Goal: Transaction & Acquisition: Purchase product/service

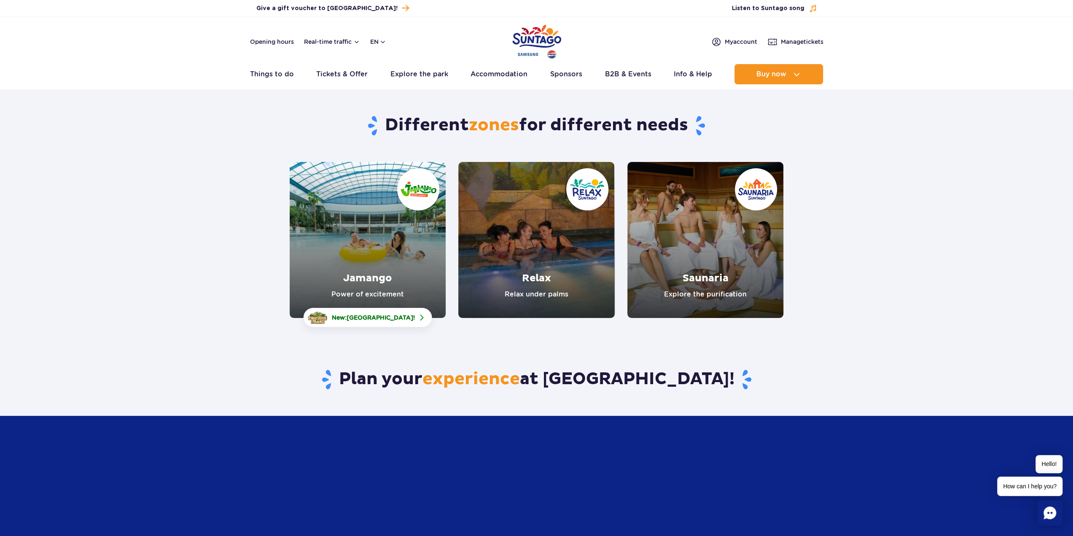
click at [356, 289] on link "Jamango" at bounding box center [368, 240] width 156 height 156
click at [551, 260] on link "Relax" at bounding box center [536, 240] width 156 height 156
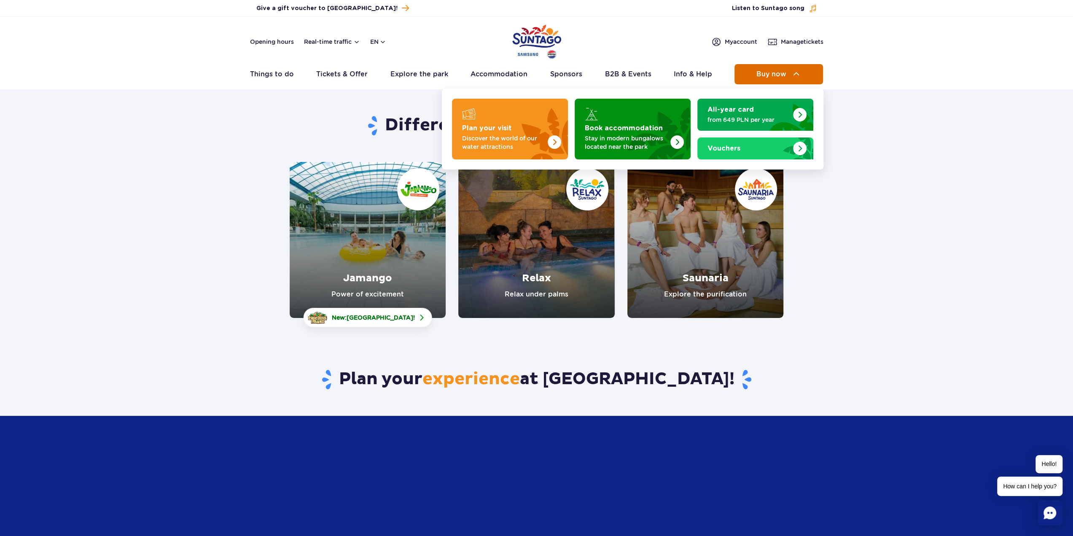
click at [762, 67] on button "Buy now" at bounding box center [779, 74] width 89 height 20
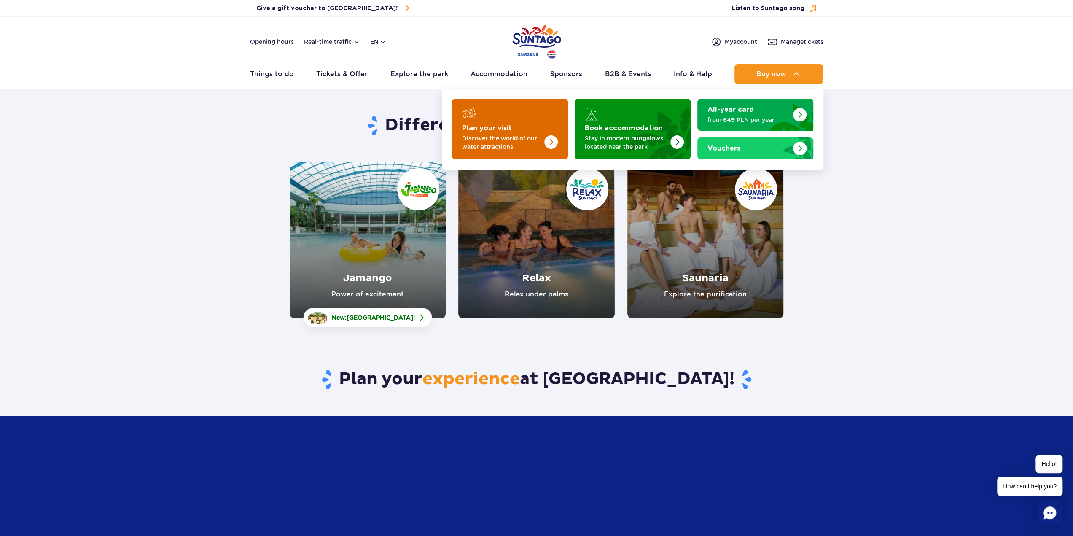
click at [499, 117] on div "Plan your visit" at bounding box center [510, 113] width 96 height 13
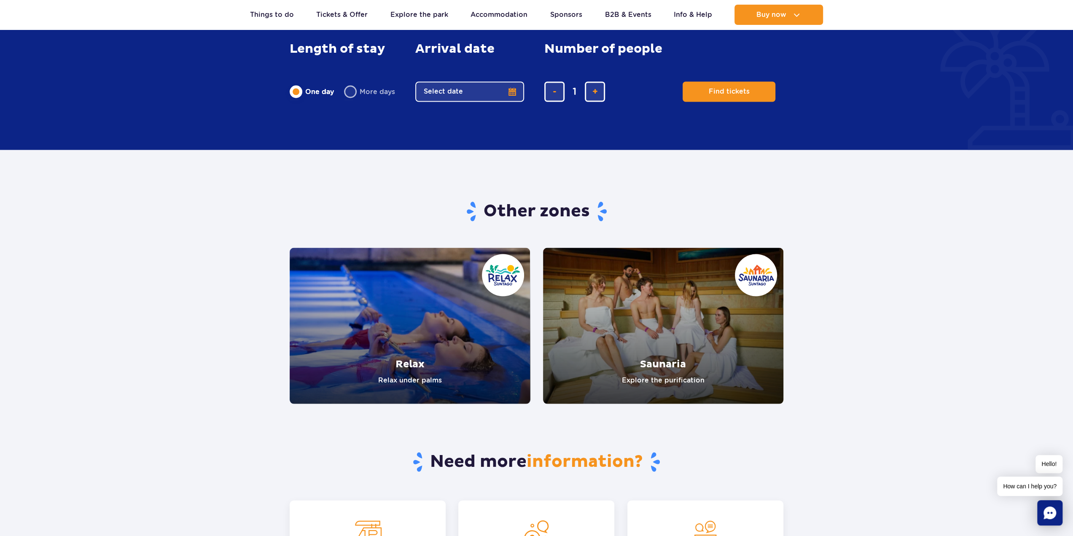
scroll to position [1518, 0]
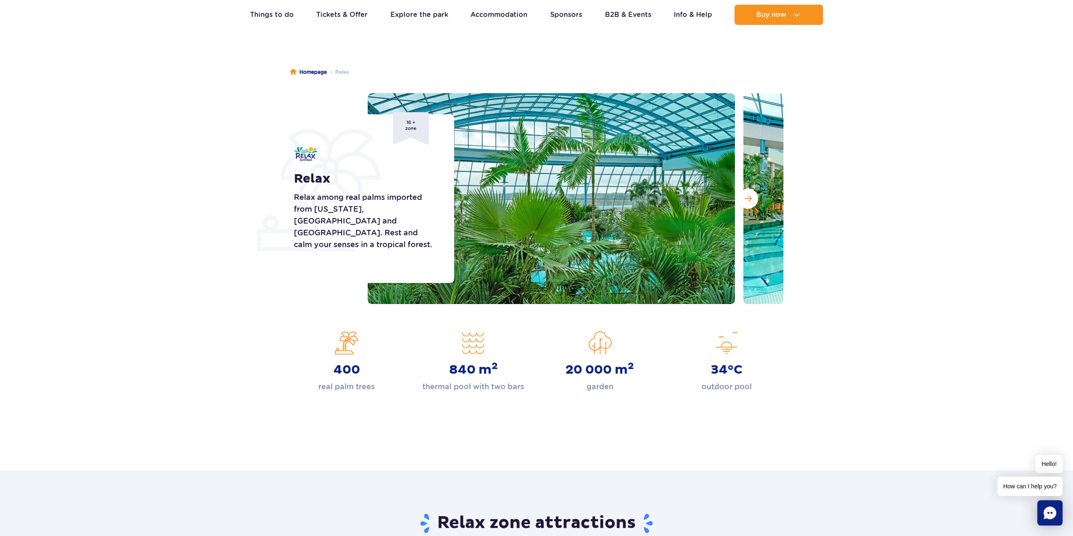
scroll to position [84, 0]
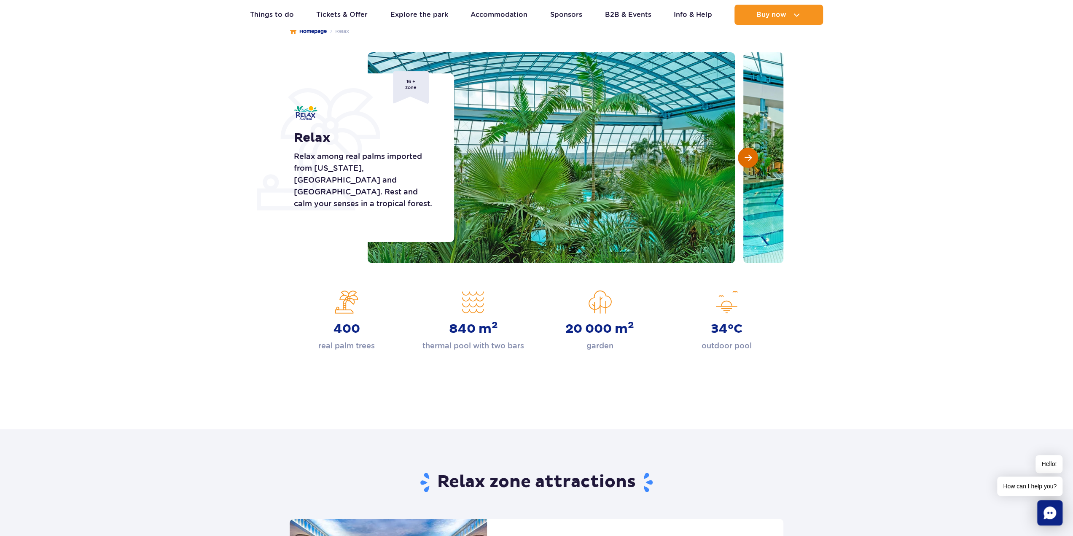
click at [753, 163] on button "Next slide" at bounding box center [748, 158] width 20 height 20
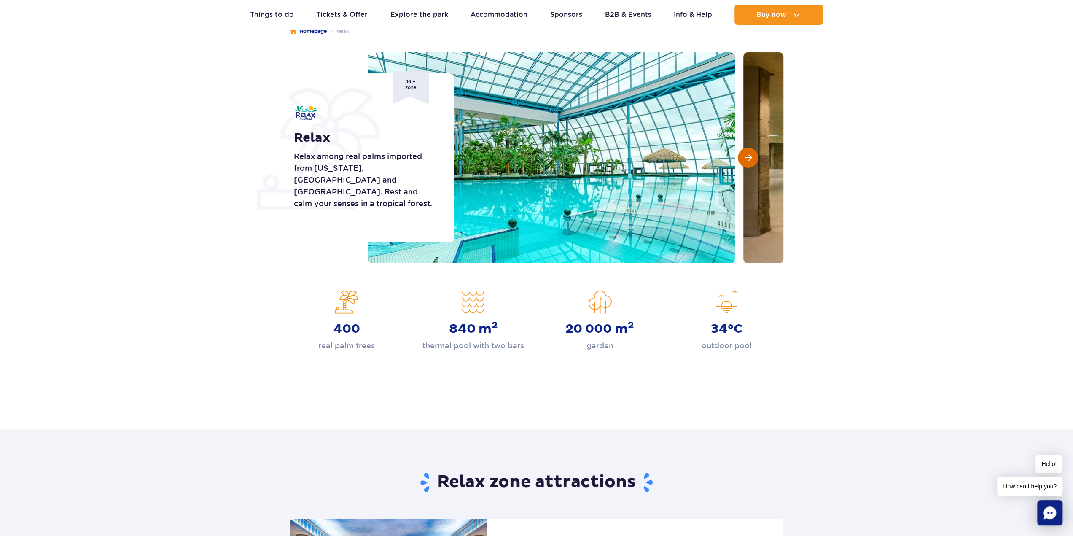
click at [752, 163] on button "Next slide" at bounding box center [748, 158] width 20 height 20
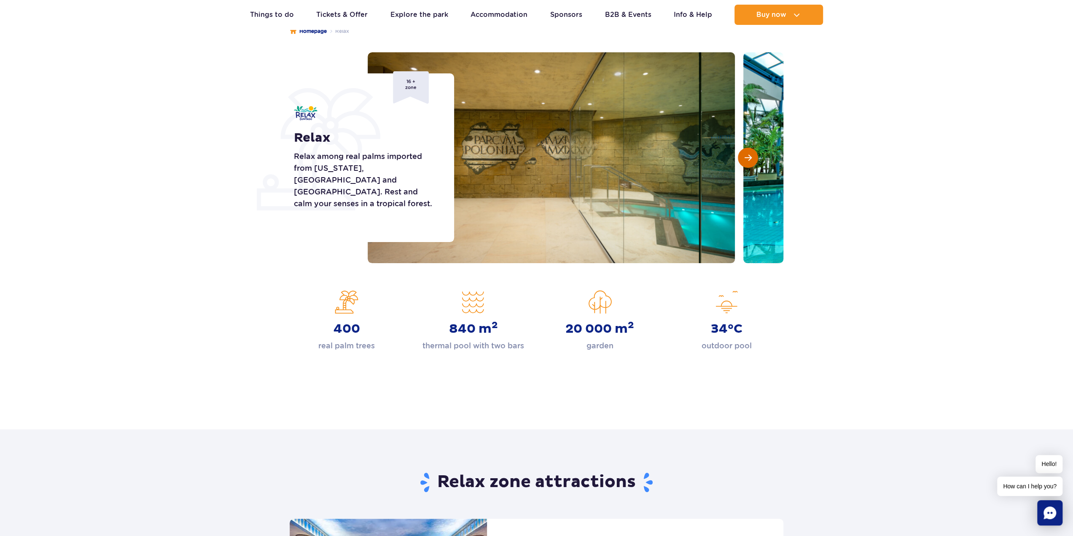
click at [752, 163] on button "Next slide" at bounding box center [748, 158] width 20 height 20
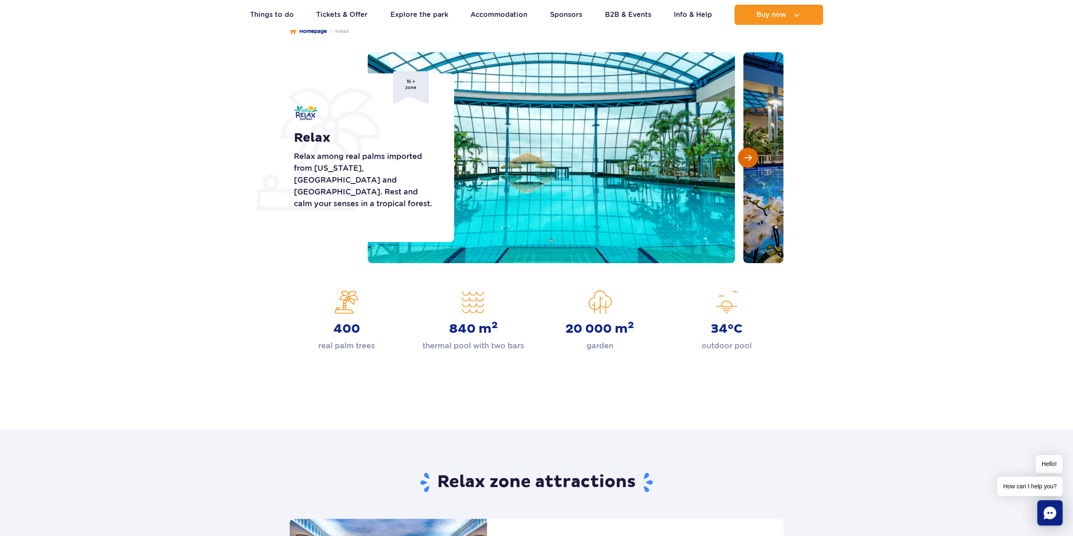
click at [752, 163] on button "Next slide" at bounding box center [748, 158] width 20 height 20
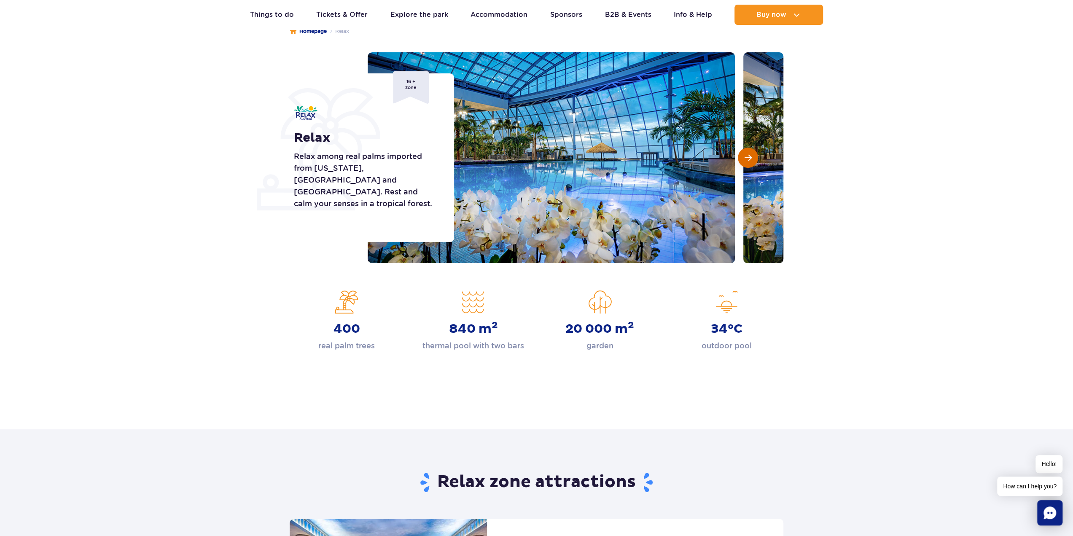
click at [752, 163] on button "Next slide" at bounding box center [748, 158] width 20 height 20
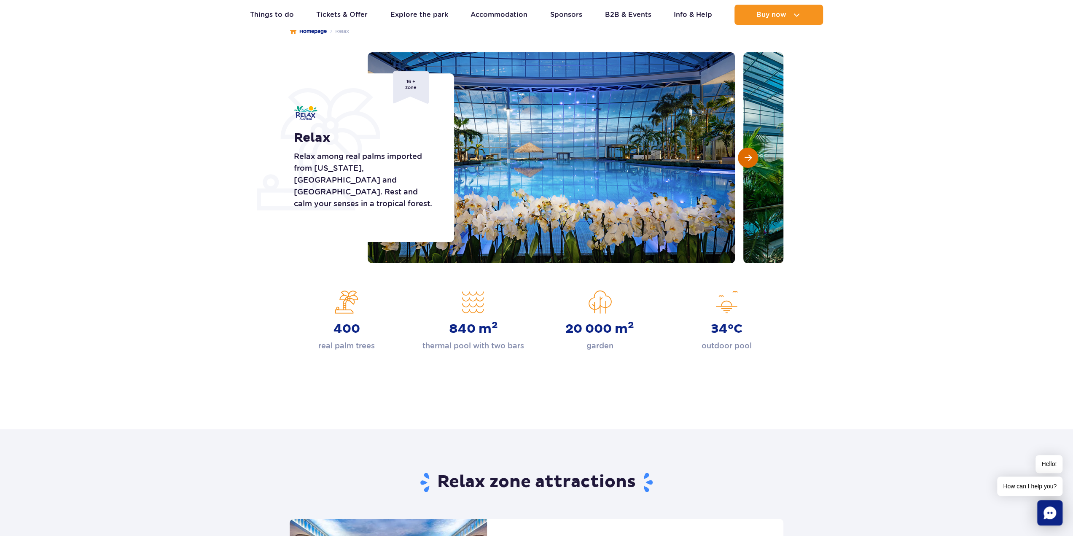
click at [756, 159] on button "Next slide" at bounding box center [748, 158] width 20 height 20
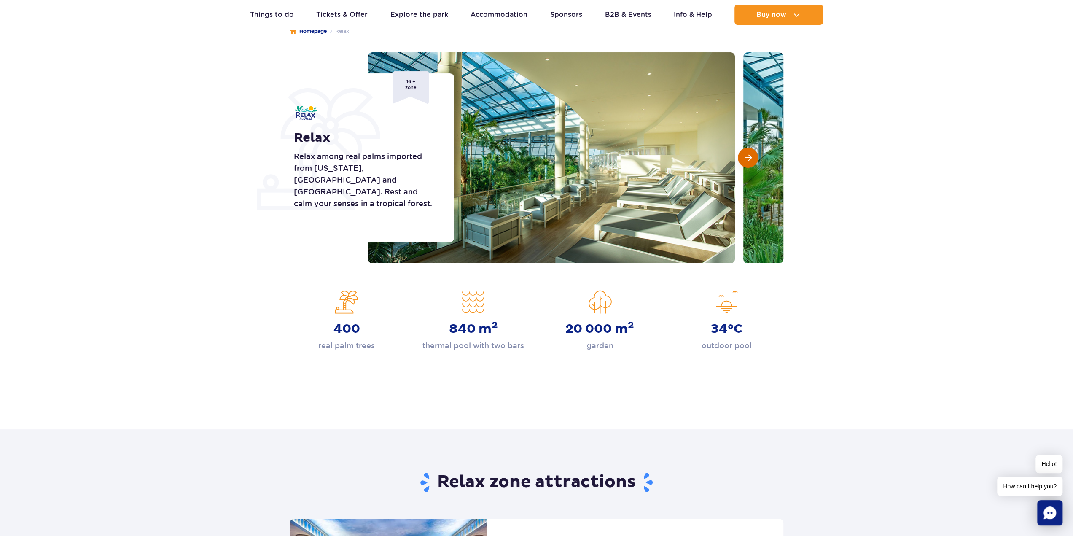
click at [756, 159] on button "Next slide" at bounding box center [748, 158] width 20 height 20
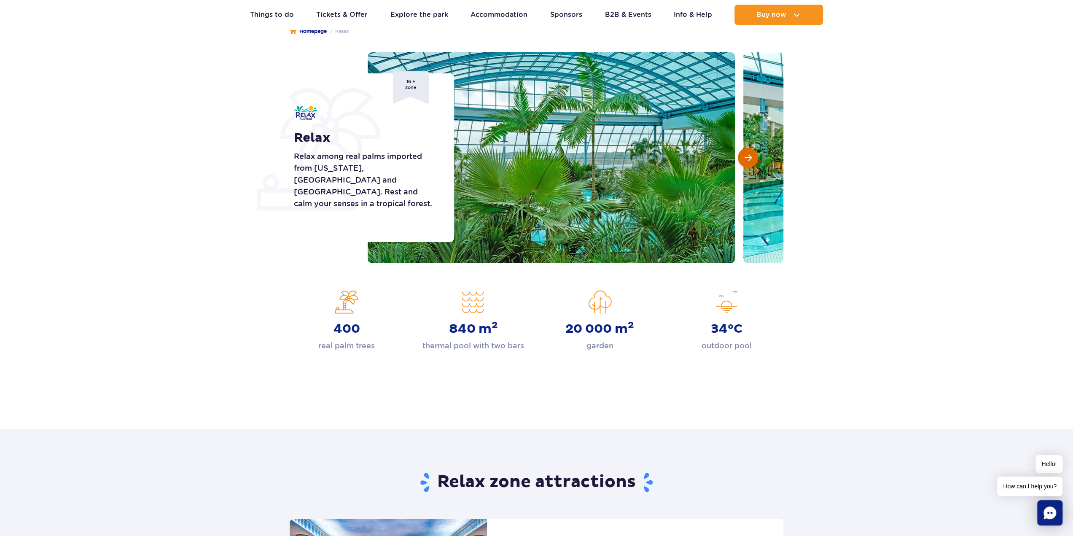
click at [756, 159] on button "Next slide" at bounding box center [748, 158] width 20 height 20
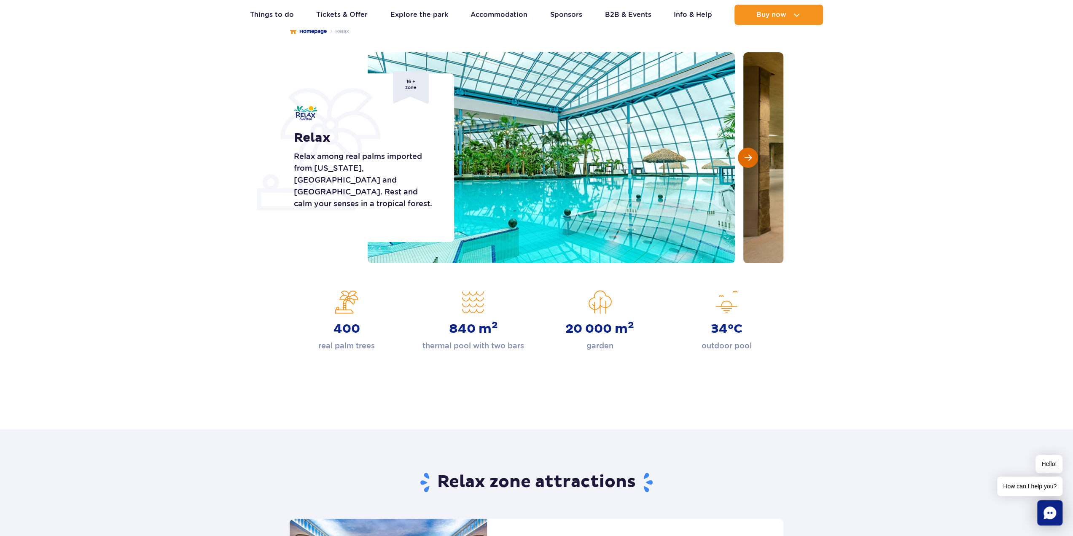
click at [756, 159] on button "Next slide" at bounding box center [748, 158] width 20 height 20
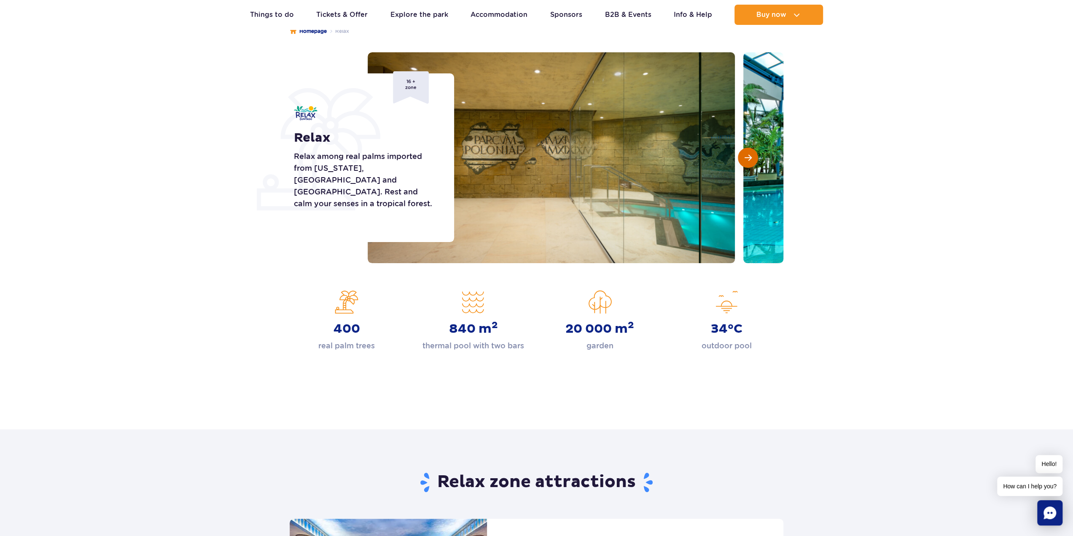
click at [756, 159] on button "Next slide" at bounding box center [748, 158] width 20 height 20
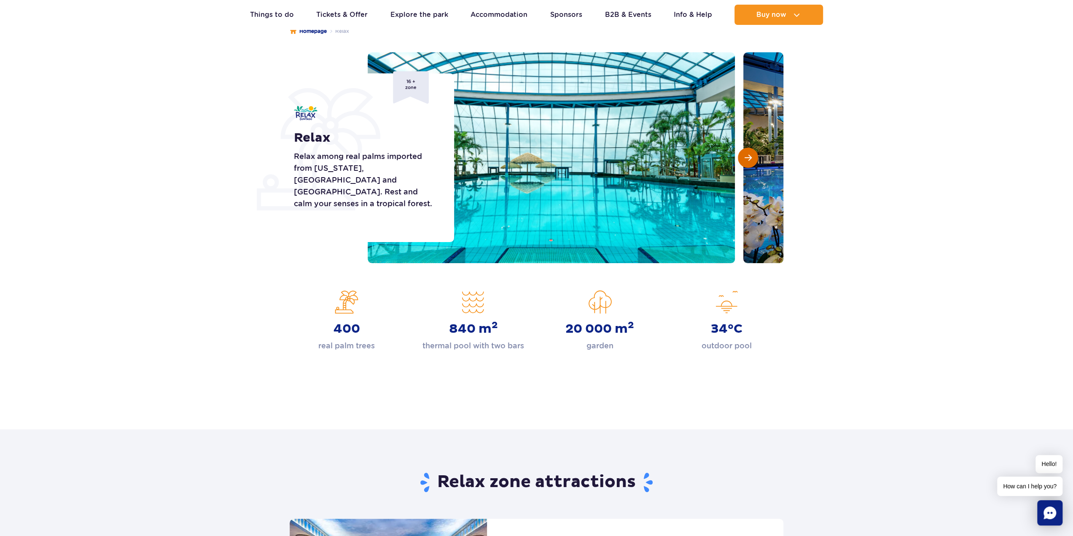
click at [756, 159] on button "Next slide" at bounding box center [748, 158] width 20 height 20
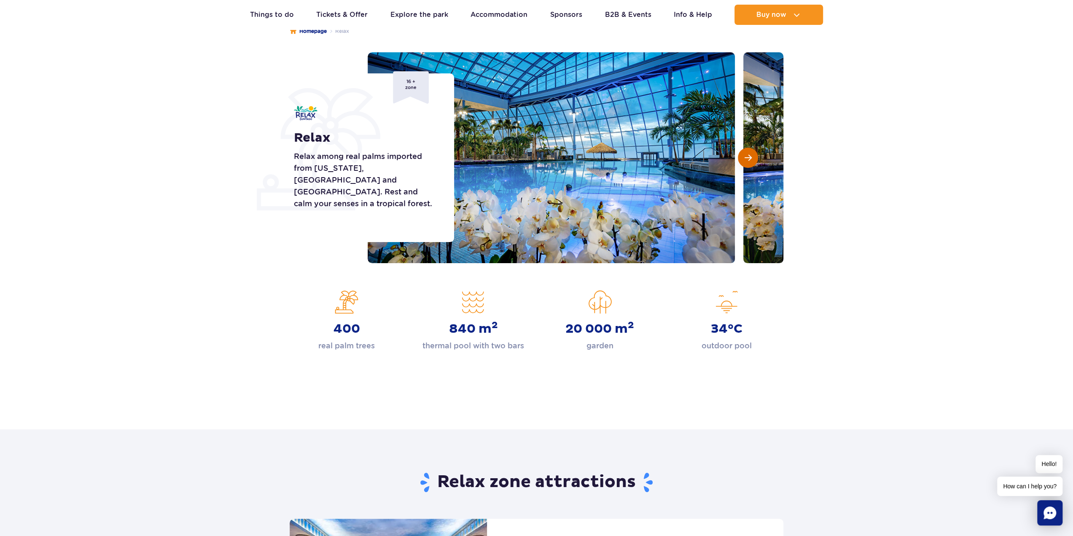
click at [756, 159] on button "Next slide" at bounding box center [748, 158] width 20 height 20
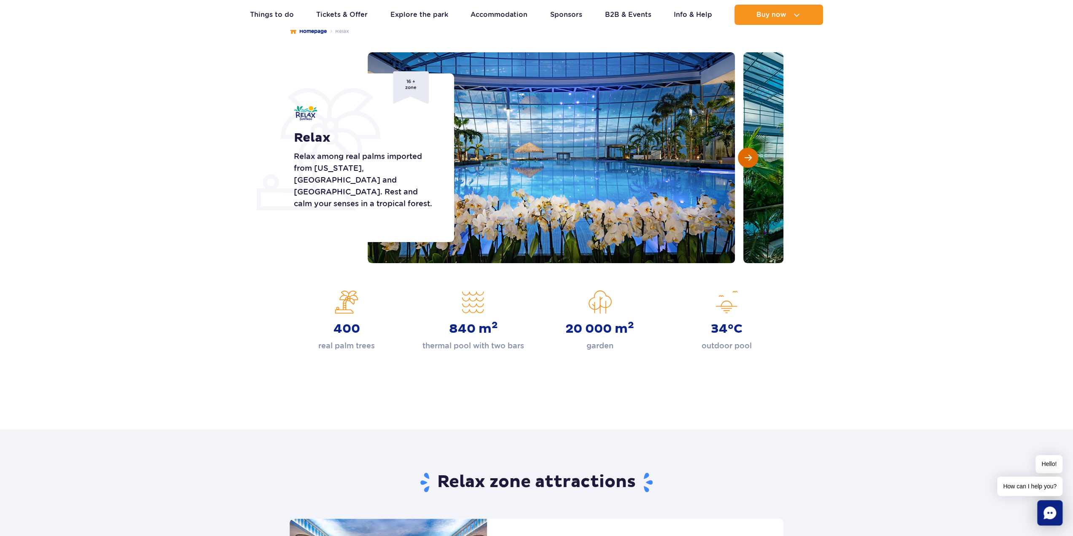
click at [756, 159] on button "Next slide" at bounding box center [748, 158] width 20 height 20
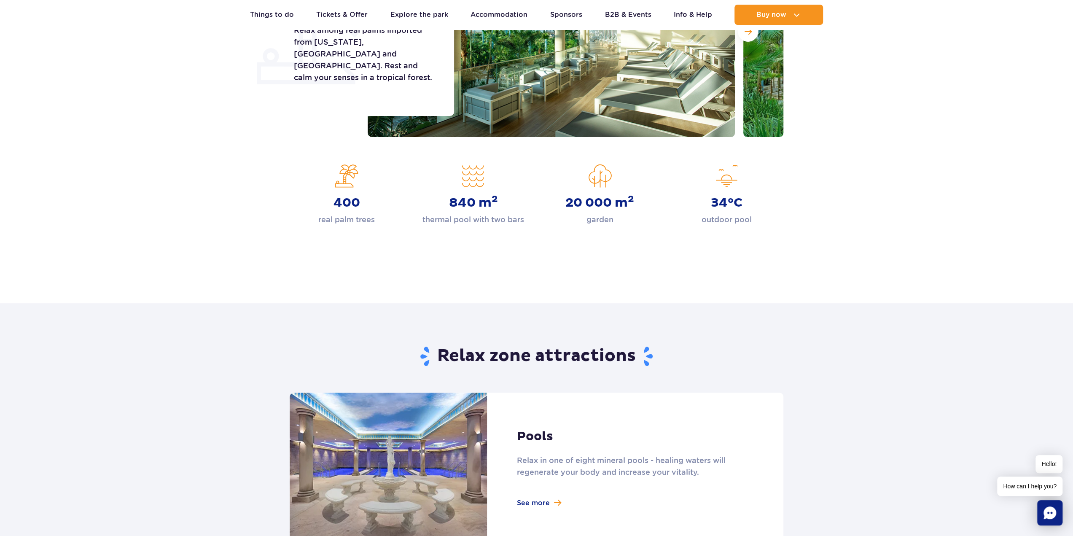
scroll to position [169, 0]
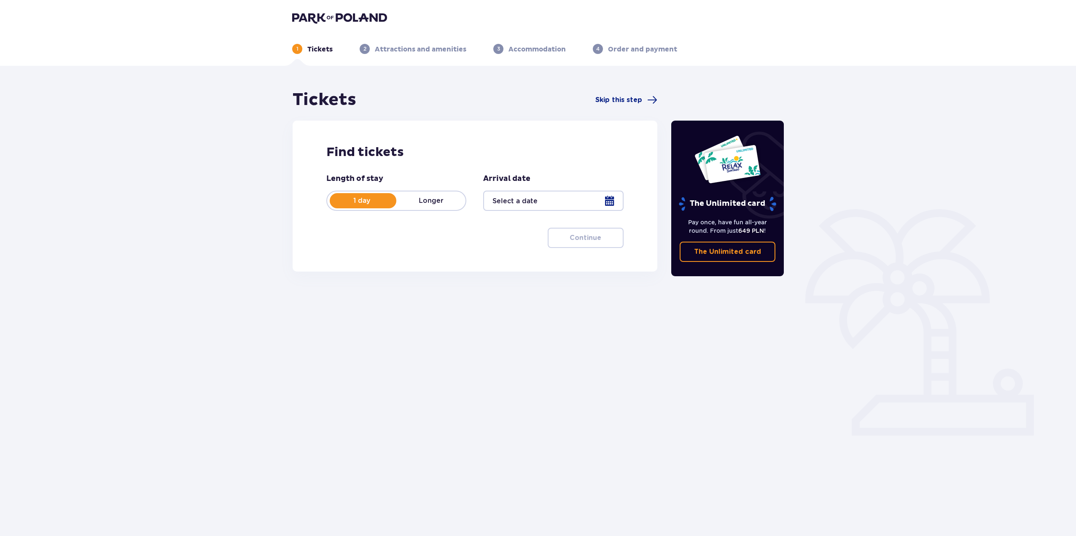
click at [543, 200] on div at bounding box center [553, 201] width 140 height 20
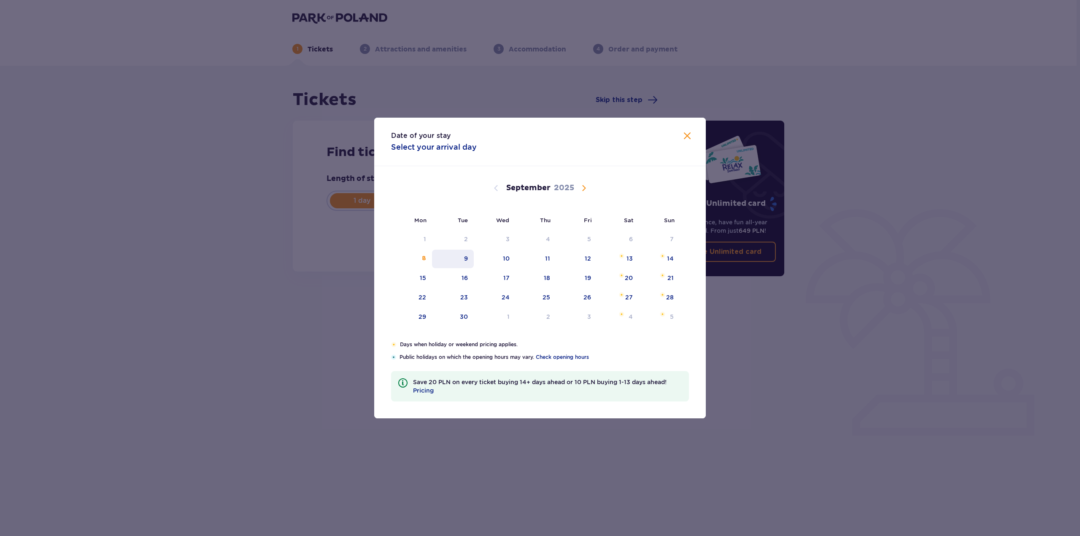
click at [465, 255] on div "9" at bounding box center [466, 258] width 4 height 8
type input "09.09.25"
click at [824, 423] on div "Tickets Skip this step Find tickets Length of stay 1 day Longer Arrival date 09…" at bounding box center [538, 248] width 1076 height 364
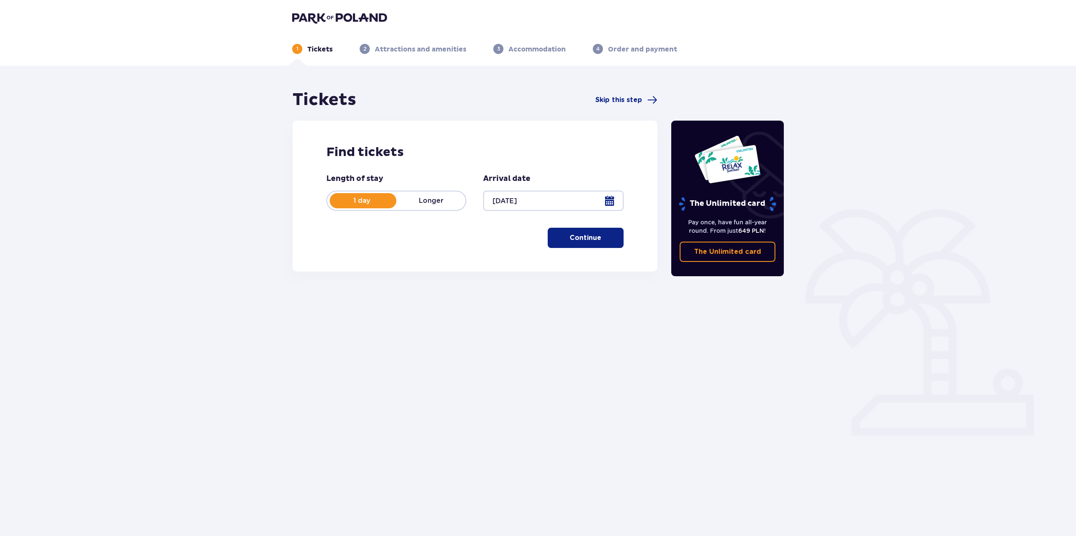
click at [597, 242] on button "Continue" at bounding box center [586, 238] width 76 height 20
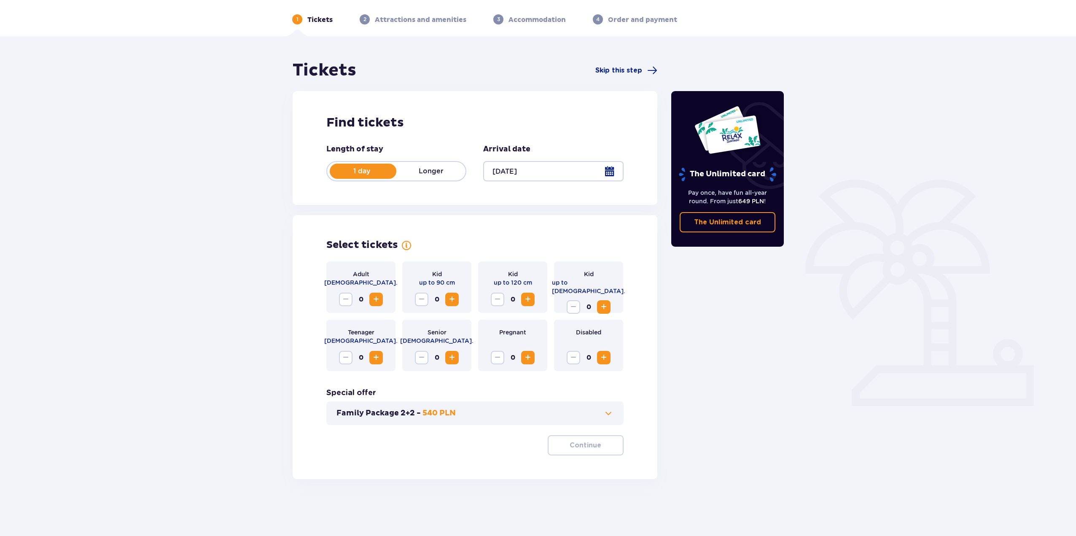
scroll to position [30, 0]
click at [369, 299] on button "Increase" at bounding box center [375, 298] width 13 height 13
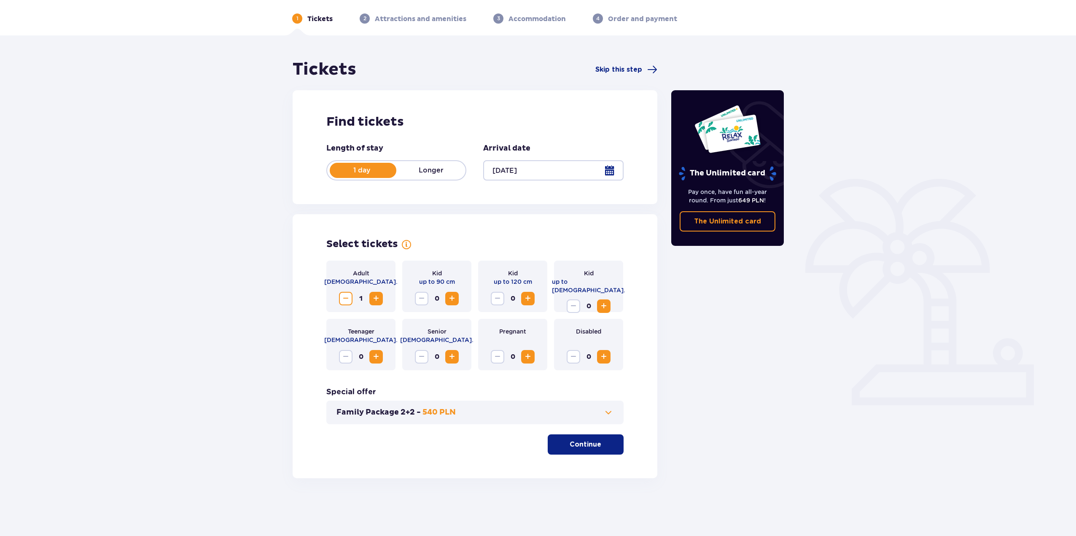
click at [369, 298] on button "Increase" at bounding box center [375, 298] width 13 height 13
click at [348, 297] on span "Decrease" at bounding box center [346, 299] width 10 height 10
click at [376, 296] on span "Increase" at bounding box center [376, 299] width 10 height 10
click at [592, 444] on p "Continue" at bounding box center [586, 444] width 32 height 9
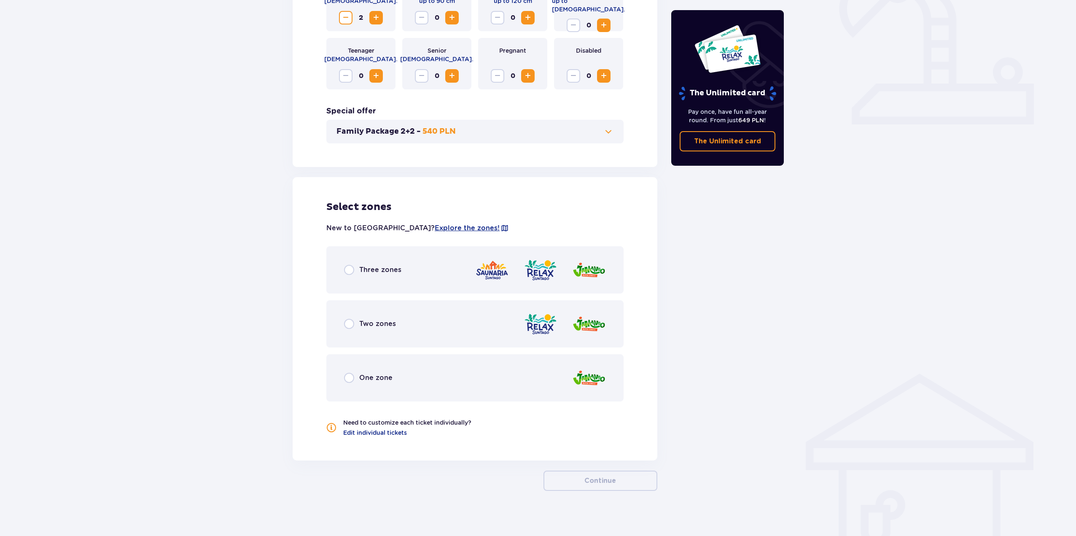
scroll to position [316, 0]
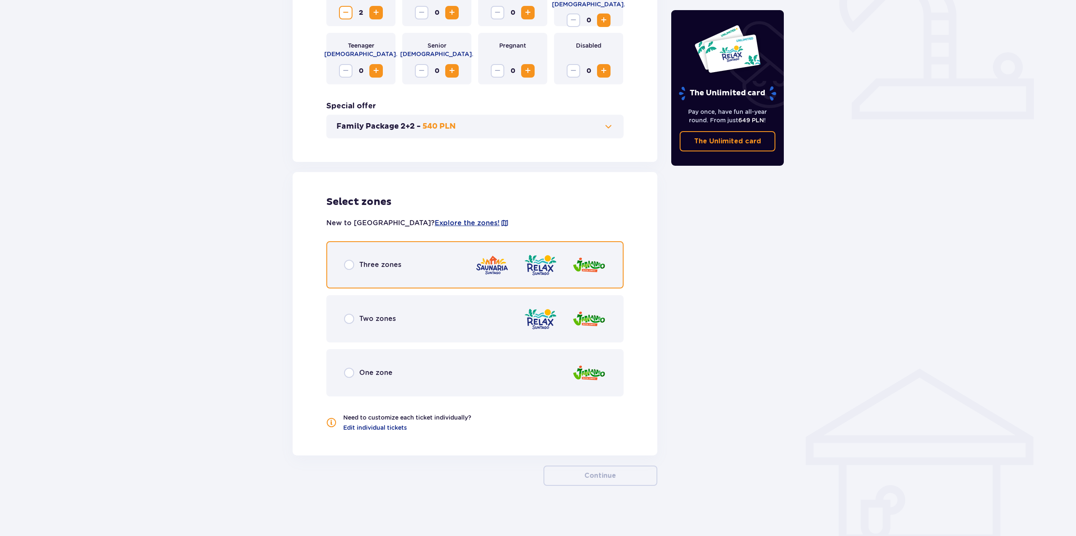
drag, startPoint x: 347, startPoint y: 266, endPoint x: 350, endPoint y: 263, distance: 4.5
click at [349, 266] on input "radio" at bounding box center [349, 265] width 10 height 10
radio input "true"
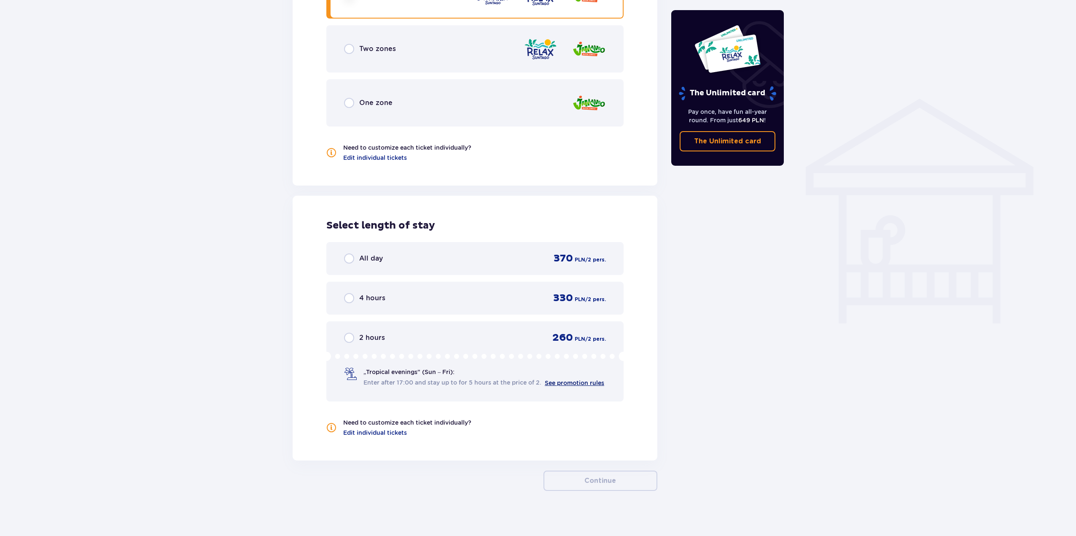
scroll to position [591, 0]
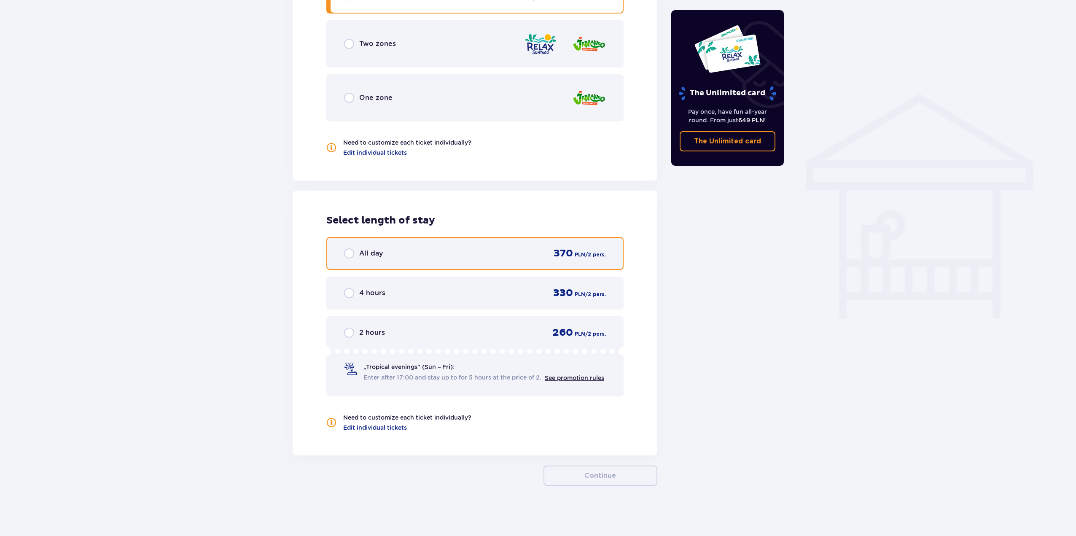
click at [350, 255] on input "radio" at bounding box center [349, 253] width 10 height 10
radio input "true"
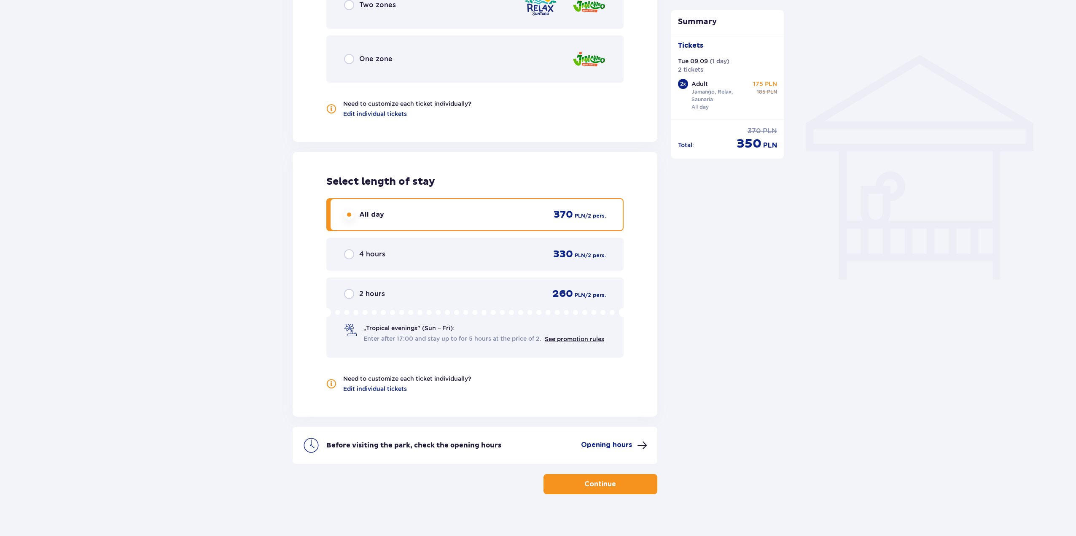
scroll to position [639, 0]
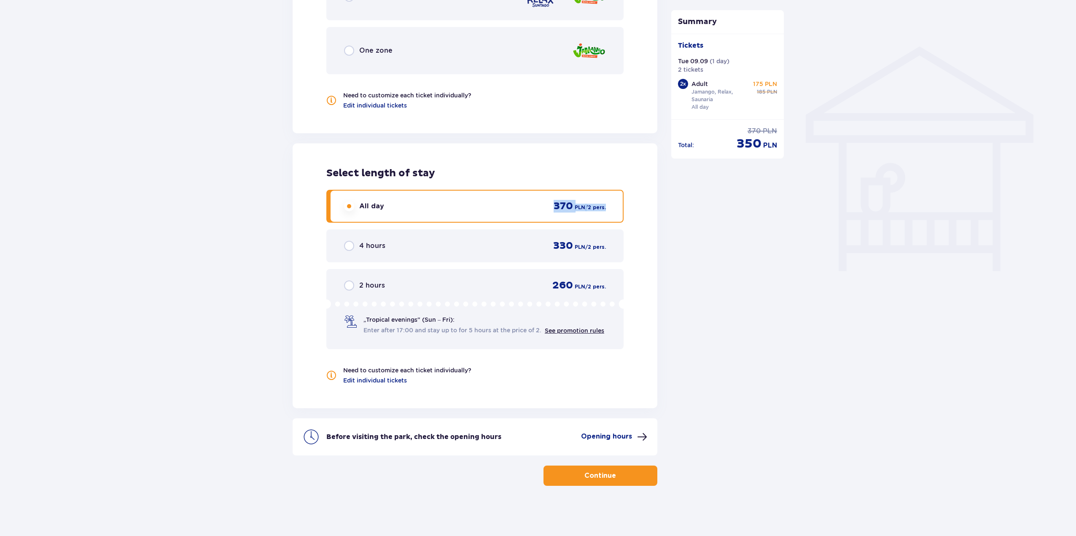
drag, startPoint x: 522, startPoint y: 200, endPoint x: 618, endPoint y: 207, distance: 96.4
click at [618, 206] on div "All day 370 PLN / 2 pers." at bounding box center [474, 206] width 297 height 33
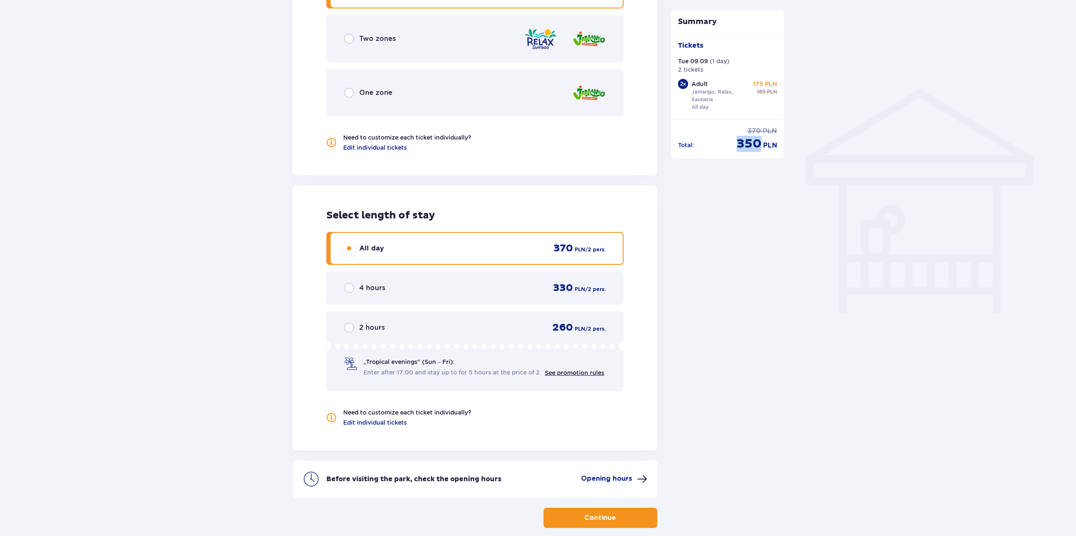
drag, startPoint x: 730, startPoint y: 151, endPoint x: 764, endPoint y: 160, distance: 35.2
click at [764, 160] on div "Summary Tickets Tue 09.09 ( 1 day ) 2 tickets 2 x Adult Jamango, Relax, Saunari…" at bounding box center [728, 10] width 127 height 1035
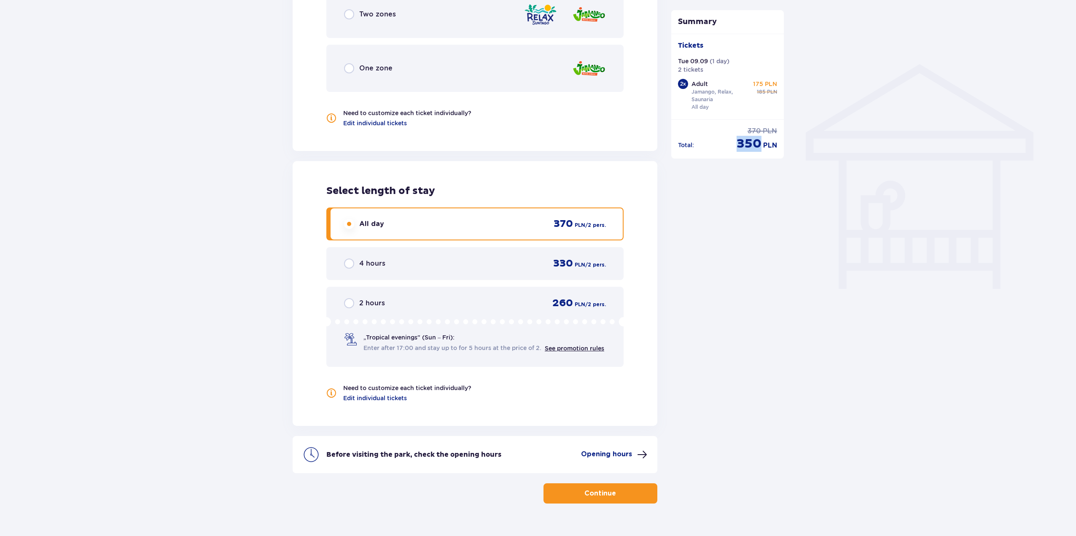
scroll to position [639, 0]
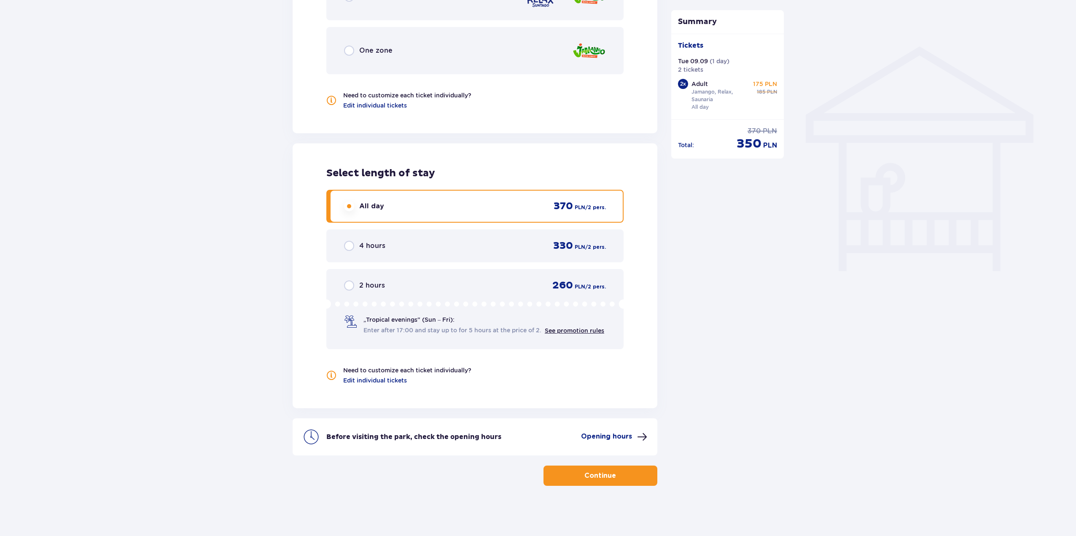
click at [719, 109] on div "Adult Jamango, Relax, Saunaria All day" at bounding box center [721, 95] width 58 height 31
drag, startPoint x: 746, startPoint y: 132, endPoint x: 779, endPoint y: 135, distance: 33.8
click at [779, 135] on div "Total : 370 PLN 350 PLN" at bounding box center [727, 135] width 113 height 32
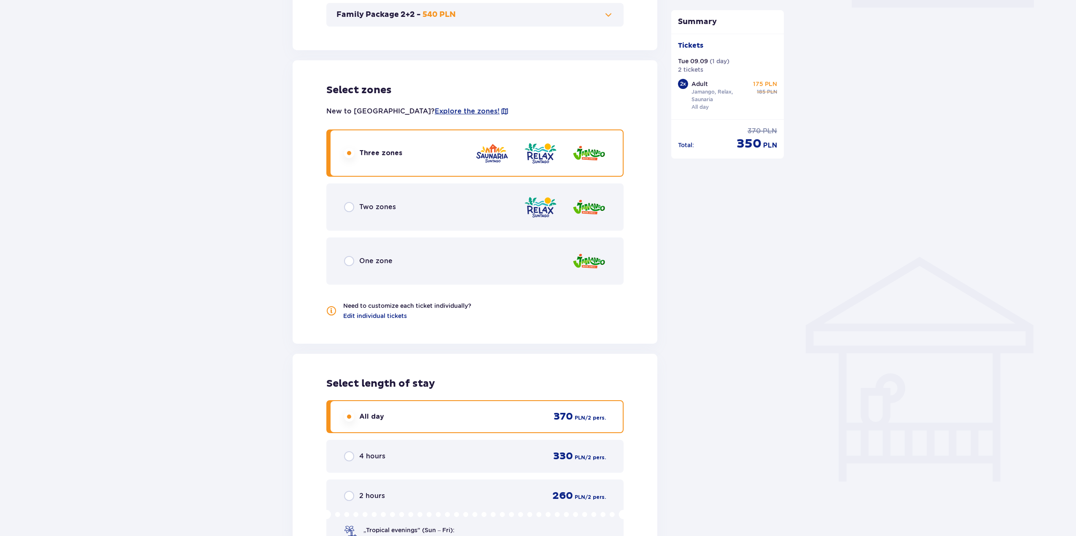
scroll to position [428, 0]
